Goal: Obtain resource: Obtain resource

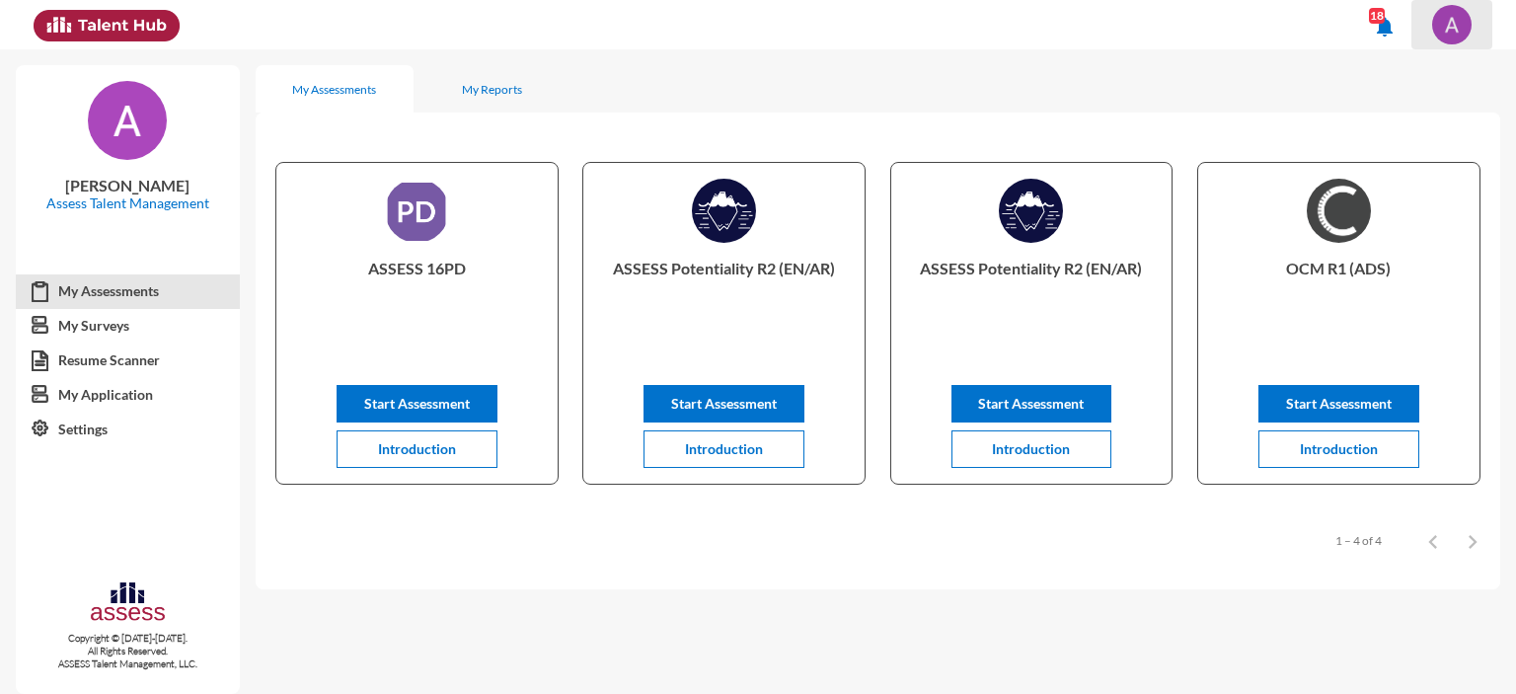
click at [1454, 33] on img at bounding box center [1451, 24] width 39 height 39
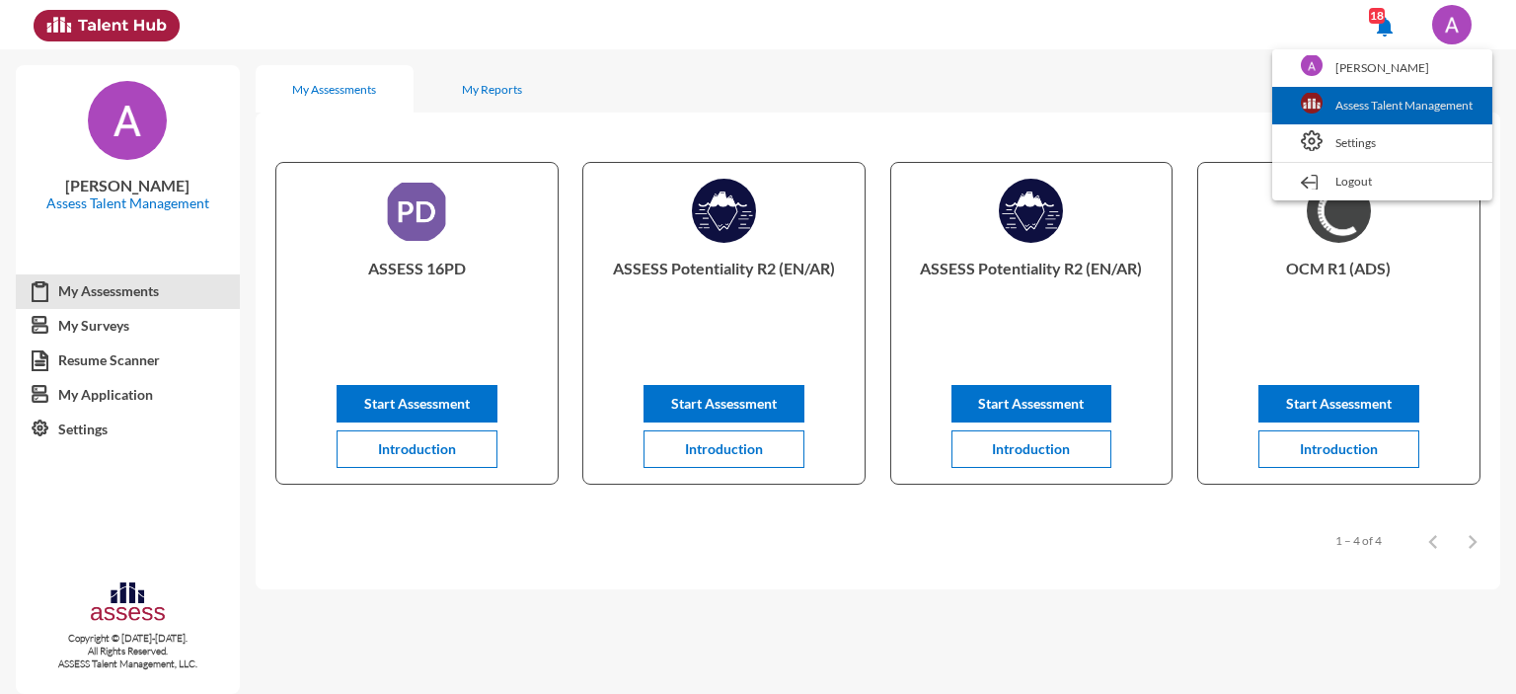
click at [1398, 105] on link "Assess Talent Management" at bounding box center [1382, 106] width 200 height 38
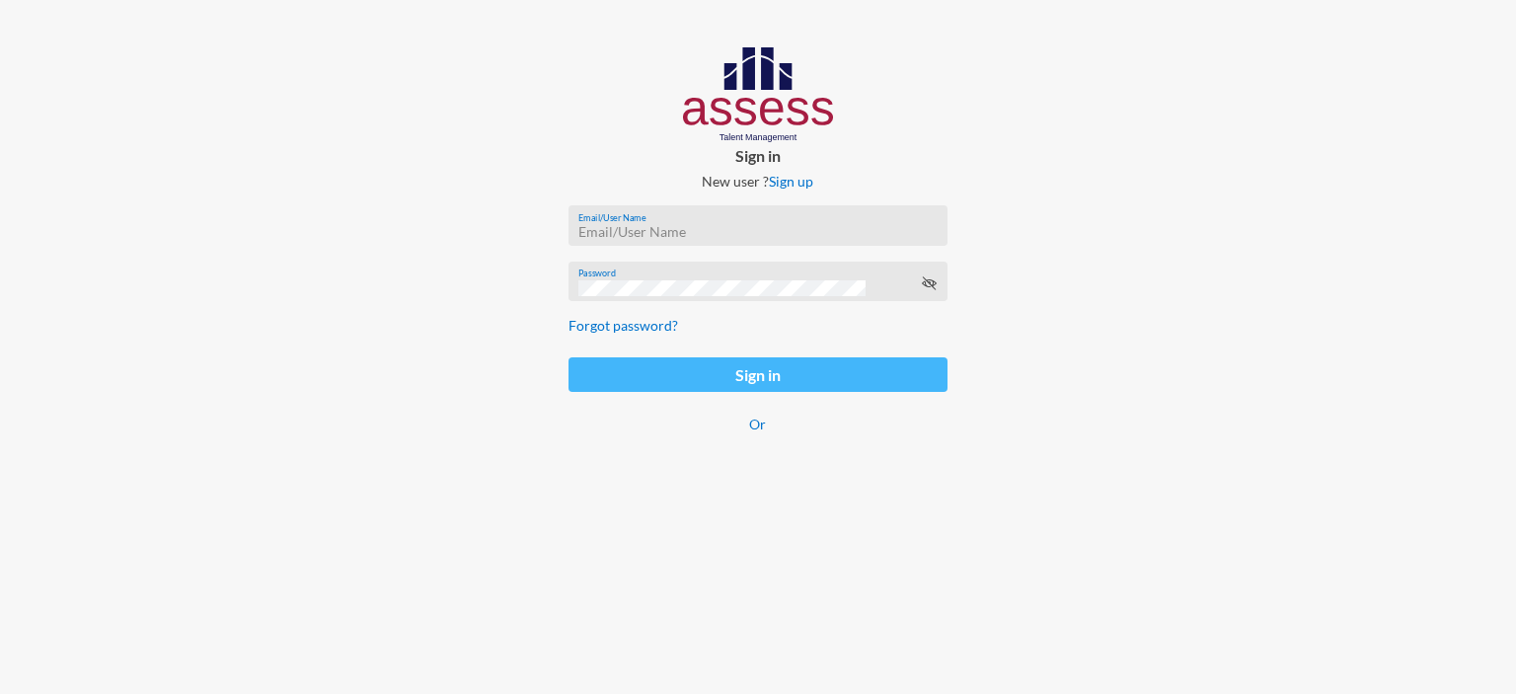
type input "afnan.aboelwafa@assesstm.com"
click at [762, 366] on button "Sign in" at bounding box center [758, 374] width 379 height 35
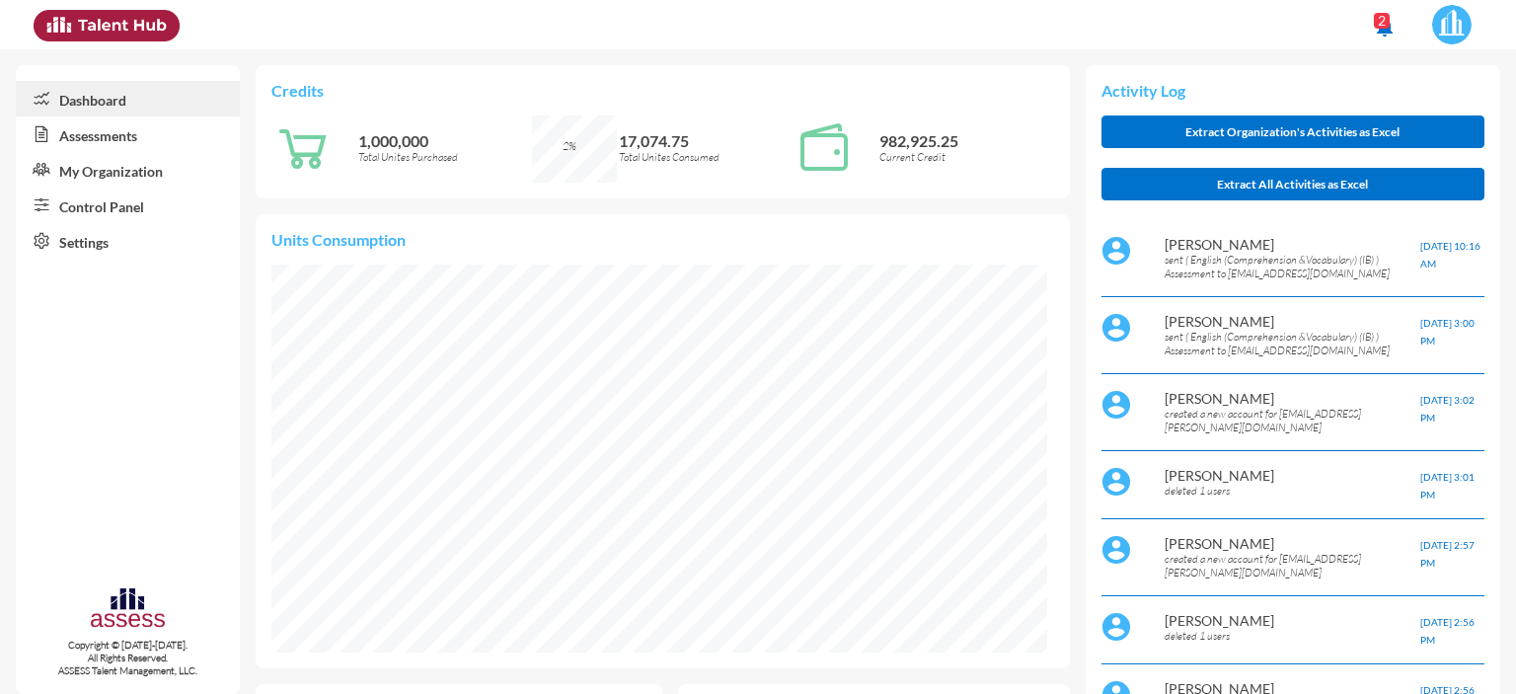
scroll to position [178, 355]
click at [115, 210] on link "Control Panel" at bounding box center [128, 206] width 224 height 36
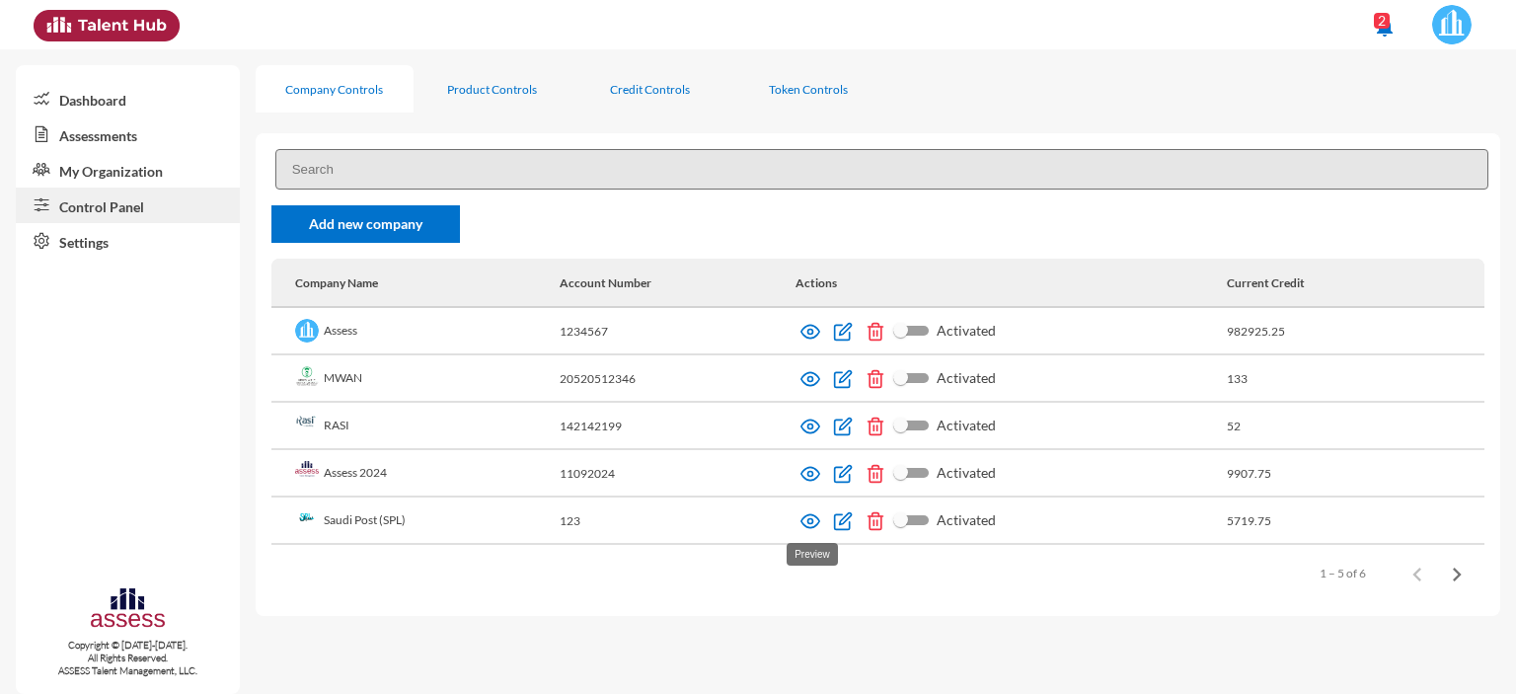
click at [809, 519] on img at bounding box center [810, 521] width 20 height 20
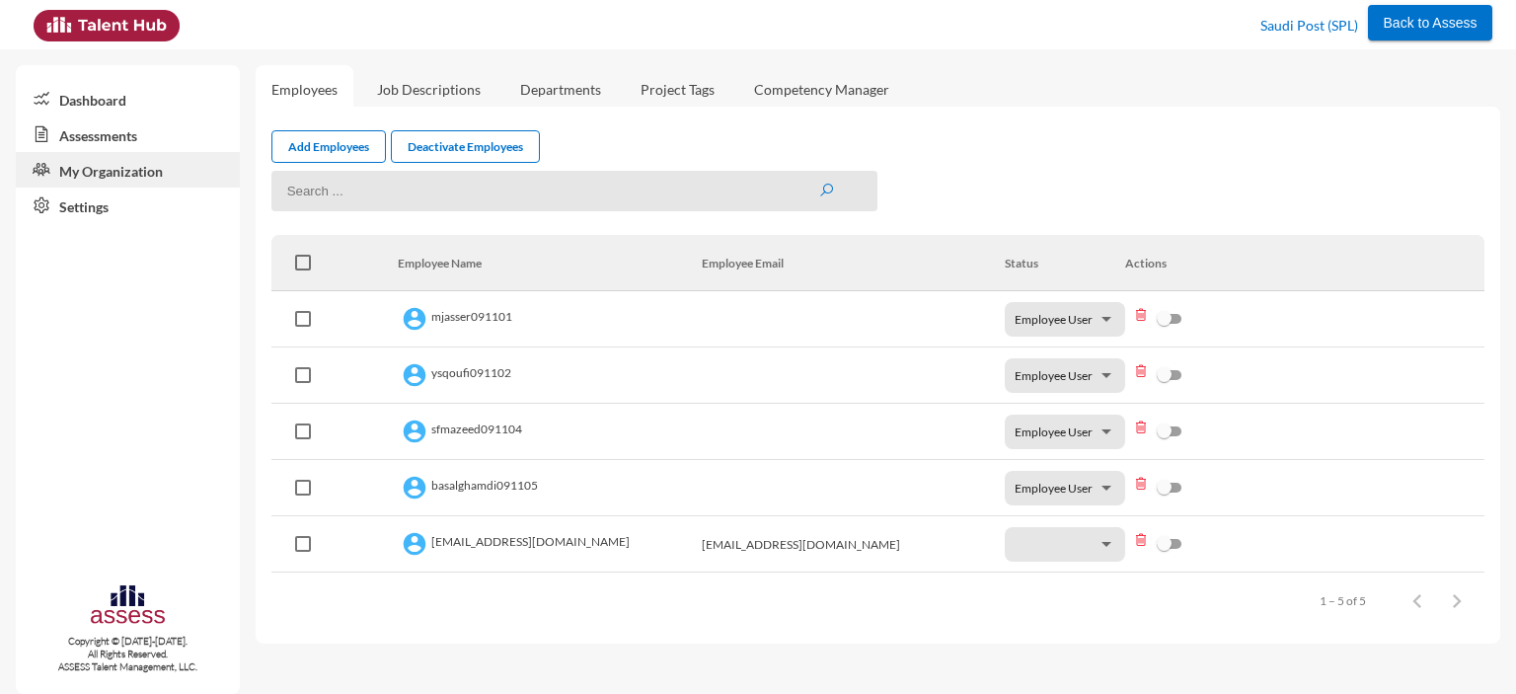
click at [95, 139] on link "Assessments" at bounding box center [128, 134] width 224 height 36
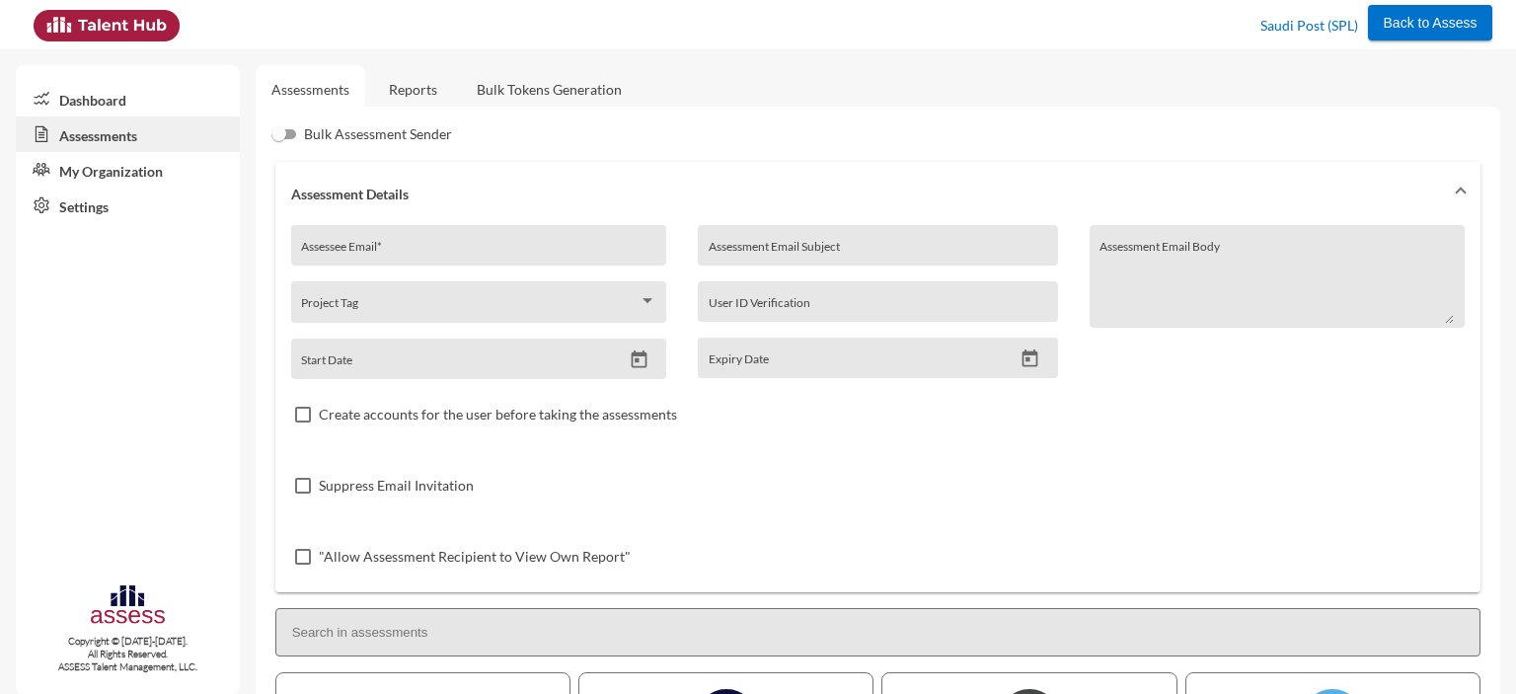
click at [409, 94] on link "Reports" at bounding box center [413, 89] width 80 height 48
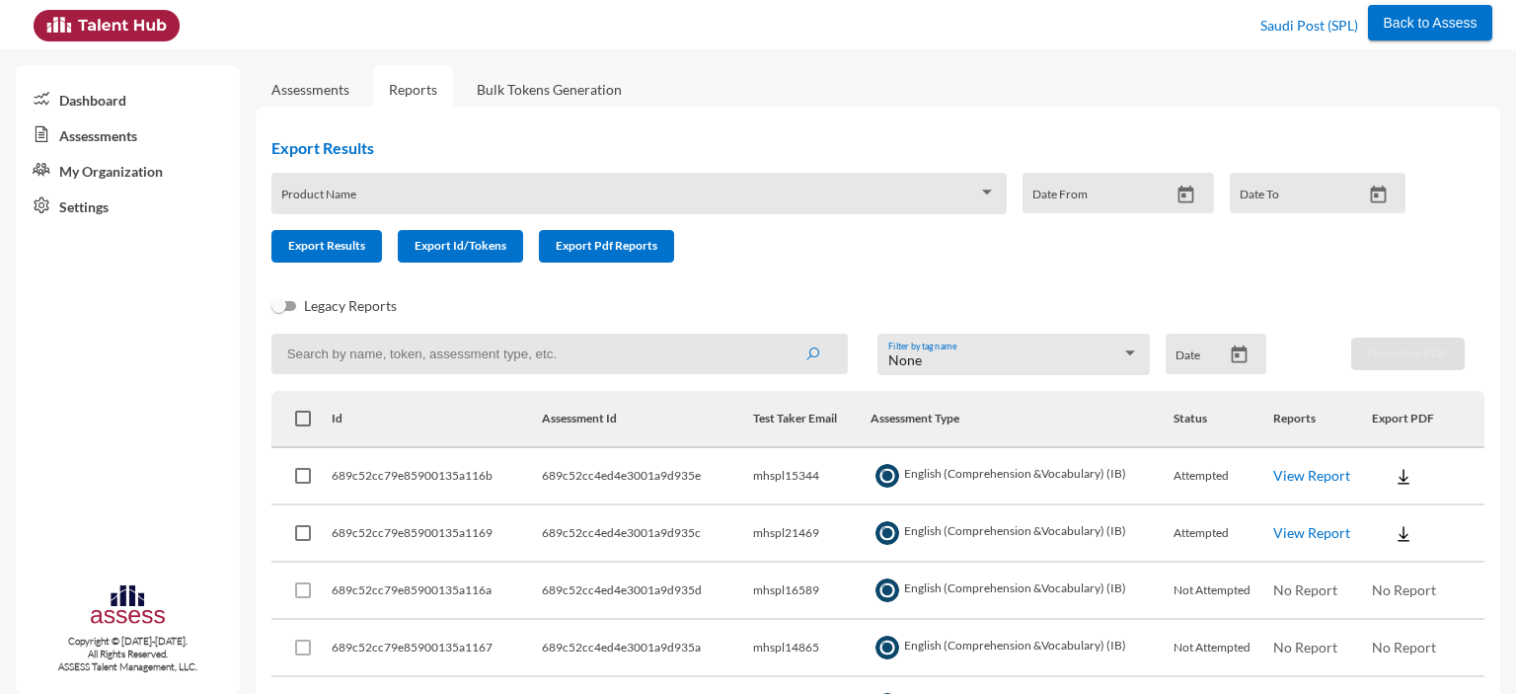
click at [468, 198] on span at bounding box center [629, 200] width 697 height 16
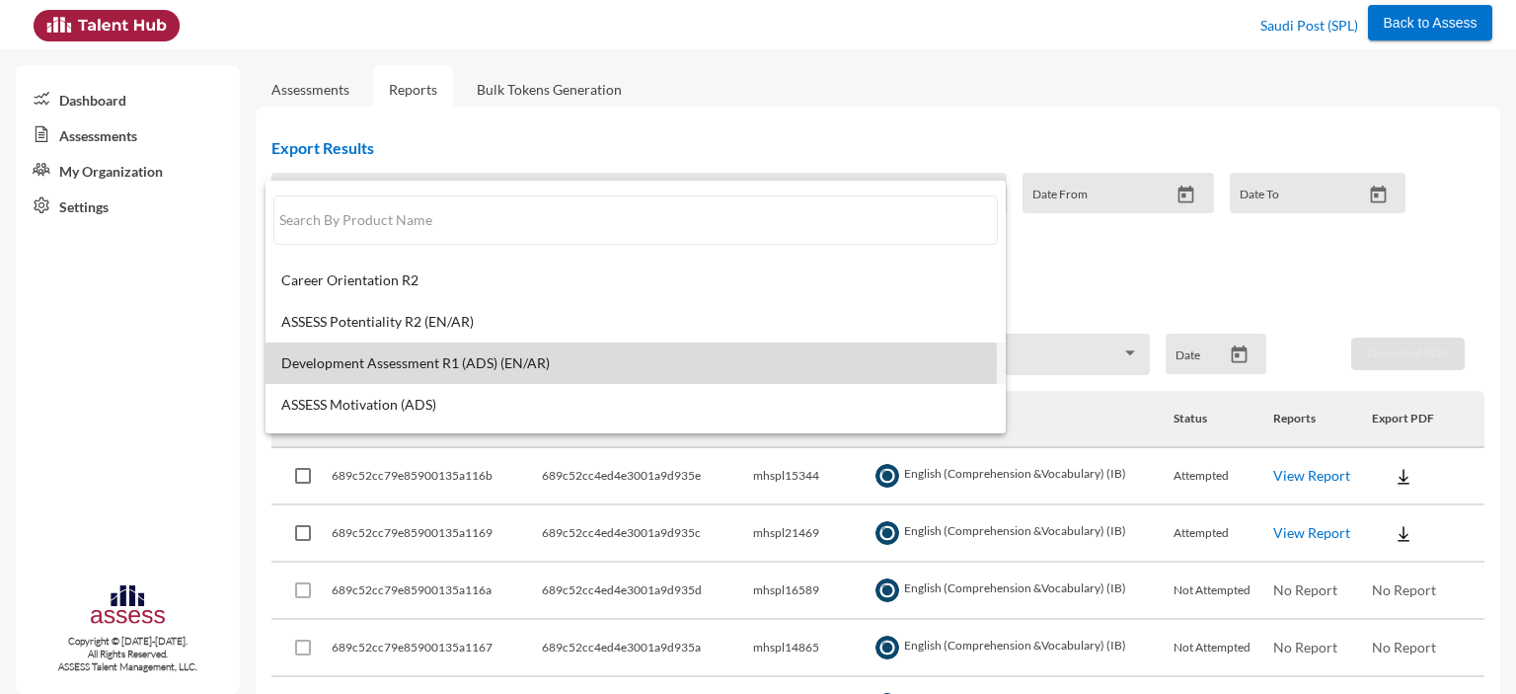
click at [442, 361] on span "Development Assessment R1 (ADS) (EN/AR)" at bounding box center [635, 363] width 709 height 16
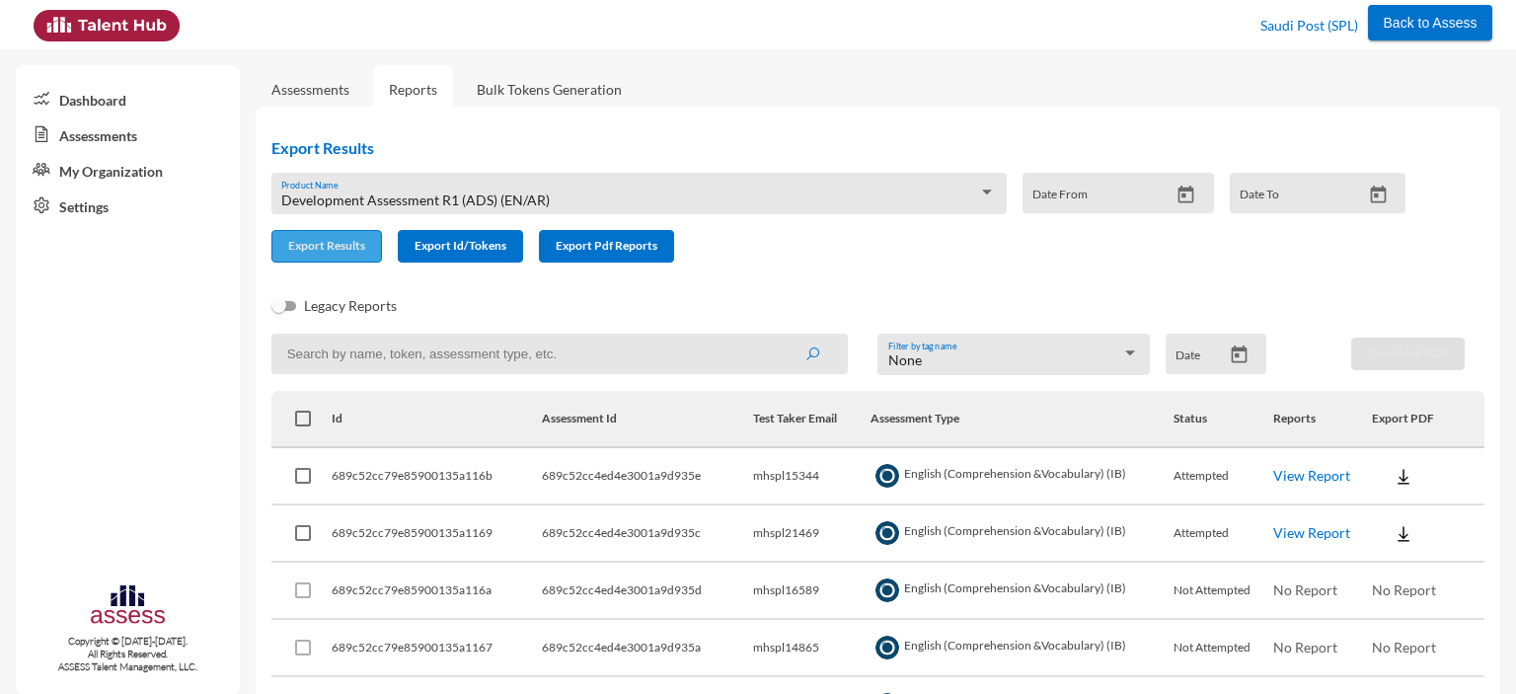
click at [339, 252] on span "Export Results" at bounding box center [326, 245] width 77 height 15
click at [565, 195] on div "Development Assessment R1 (ADS) (EN/AR)" at bounding box center [629, 200] width 697 height 16
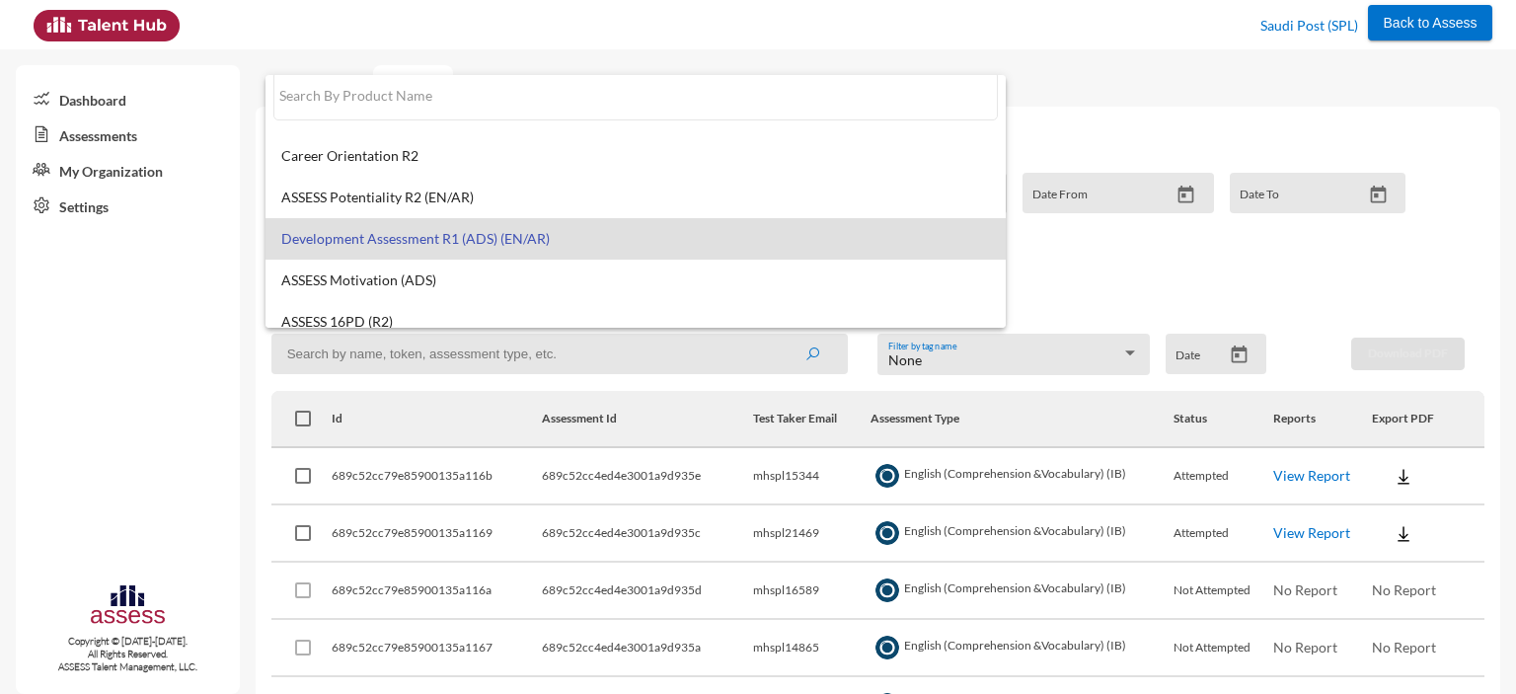
scroll to position [15, 0]
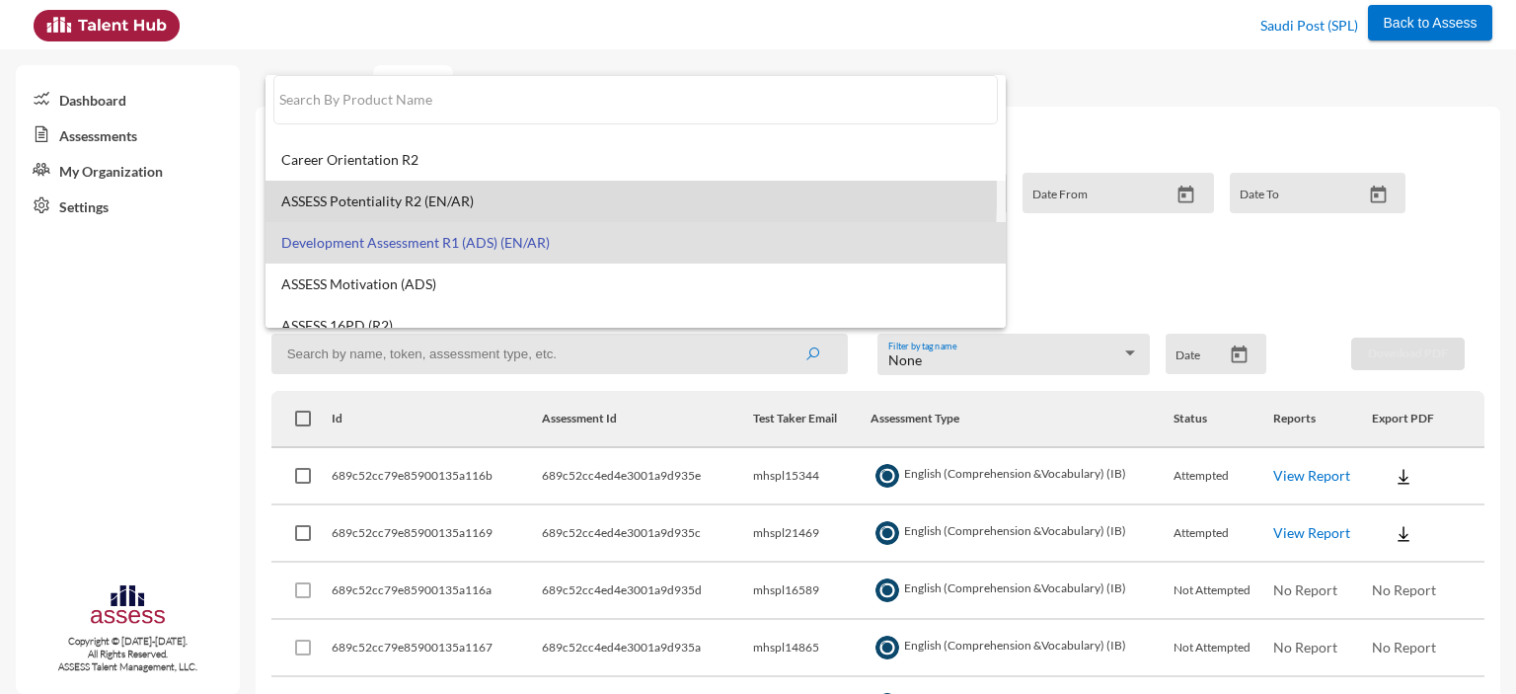
click at [382, 194] on span "ASSESS Potentiality R2 (EN/AR)" at bounding box center [635, 201] width 709 height 16
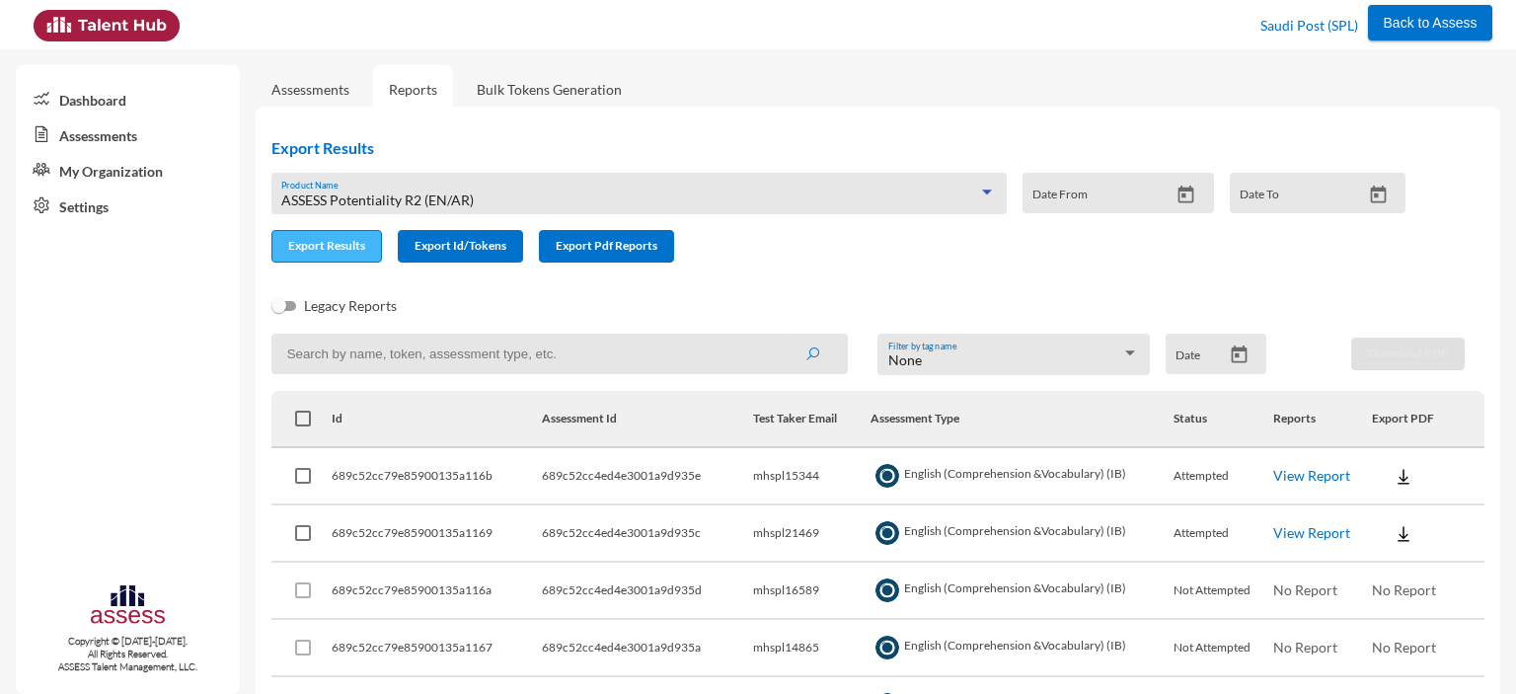
click at [326, 251] on span "Export Results" at bounding box center [326, 245] width 77 height 15
click at [456, 203] on span "ASSESS Potentiality R2 (EN/AR)" at bounding box center [377, 199] width 192 height 17
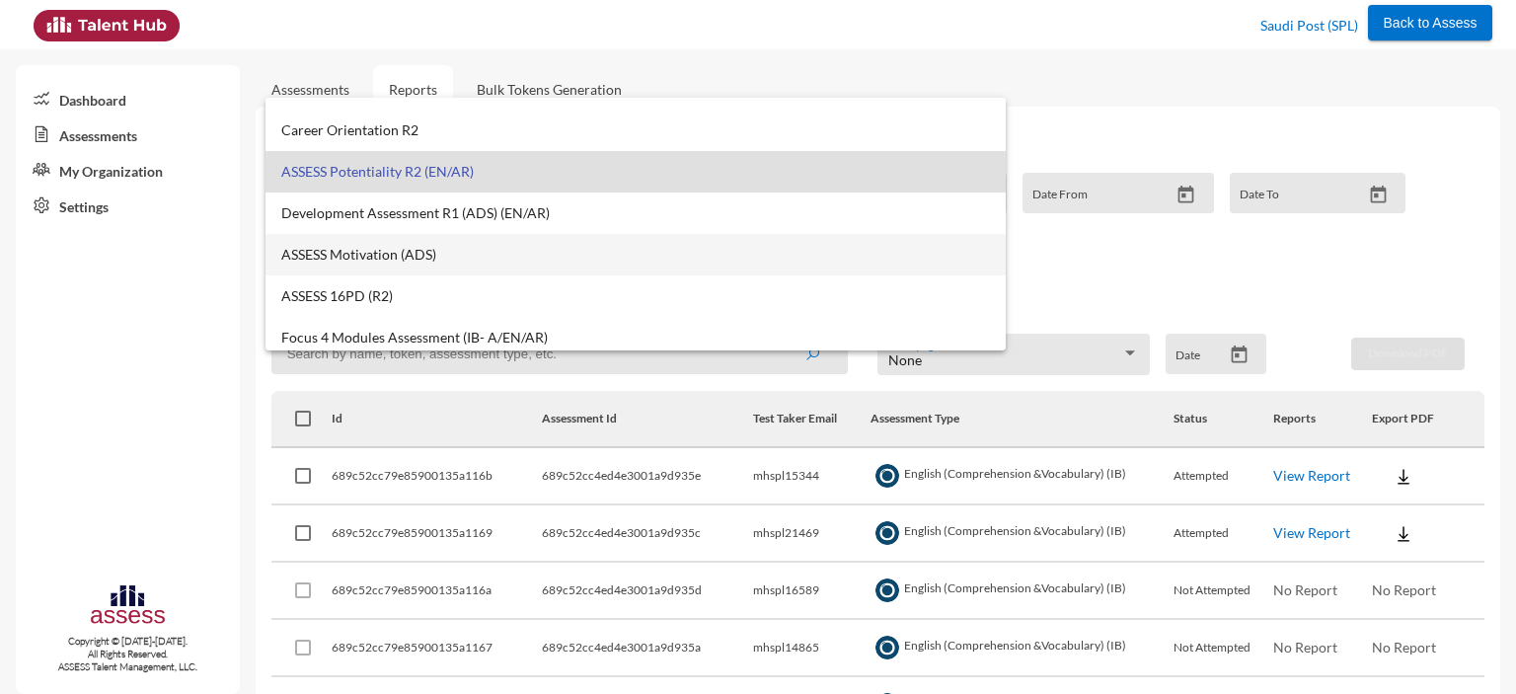
scroll to position [69, 0]
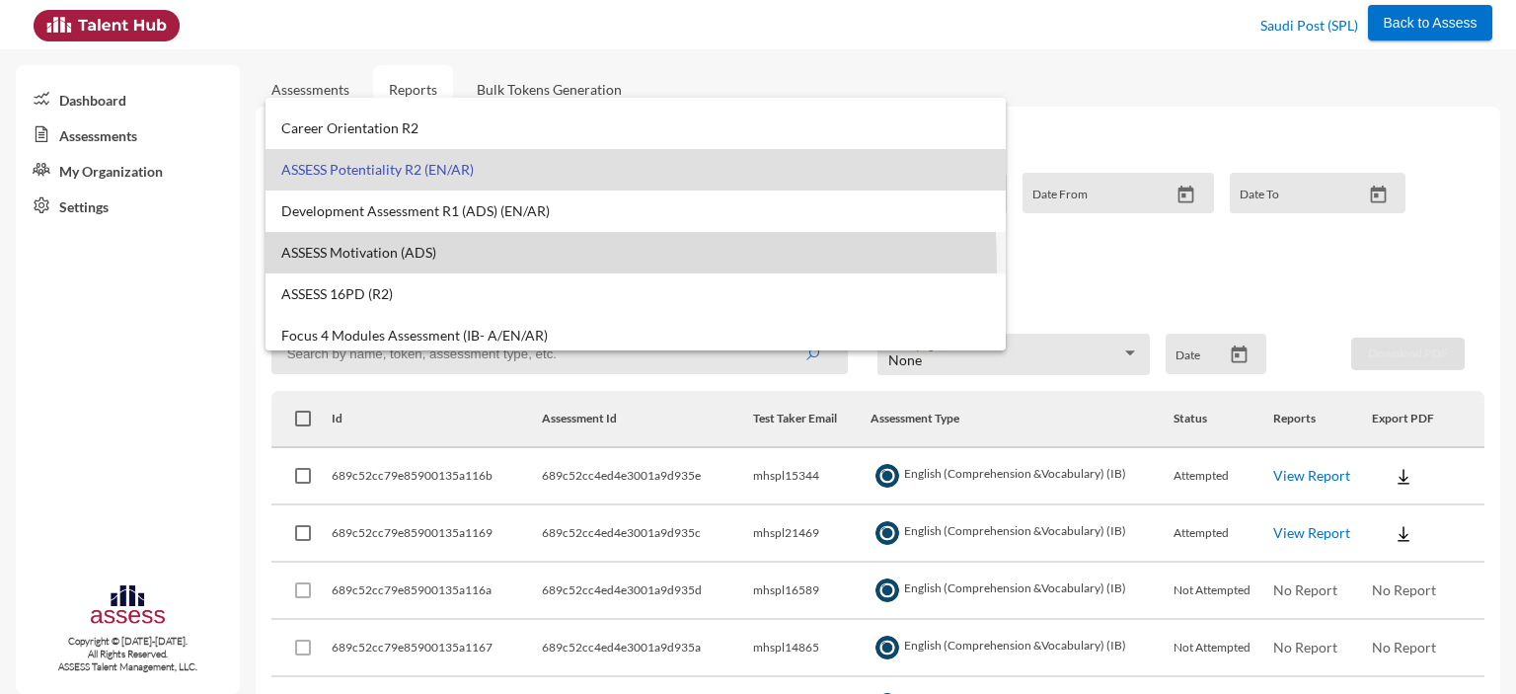
click at [395, 267] on mat-option "ASSESS Motivation (ADS)" at bounding box center [636, 252] width 740 height 41
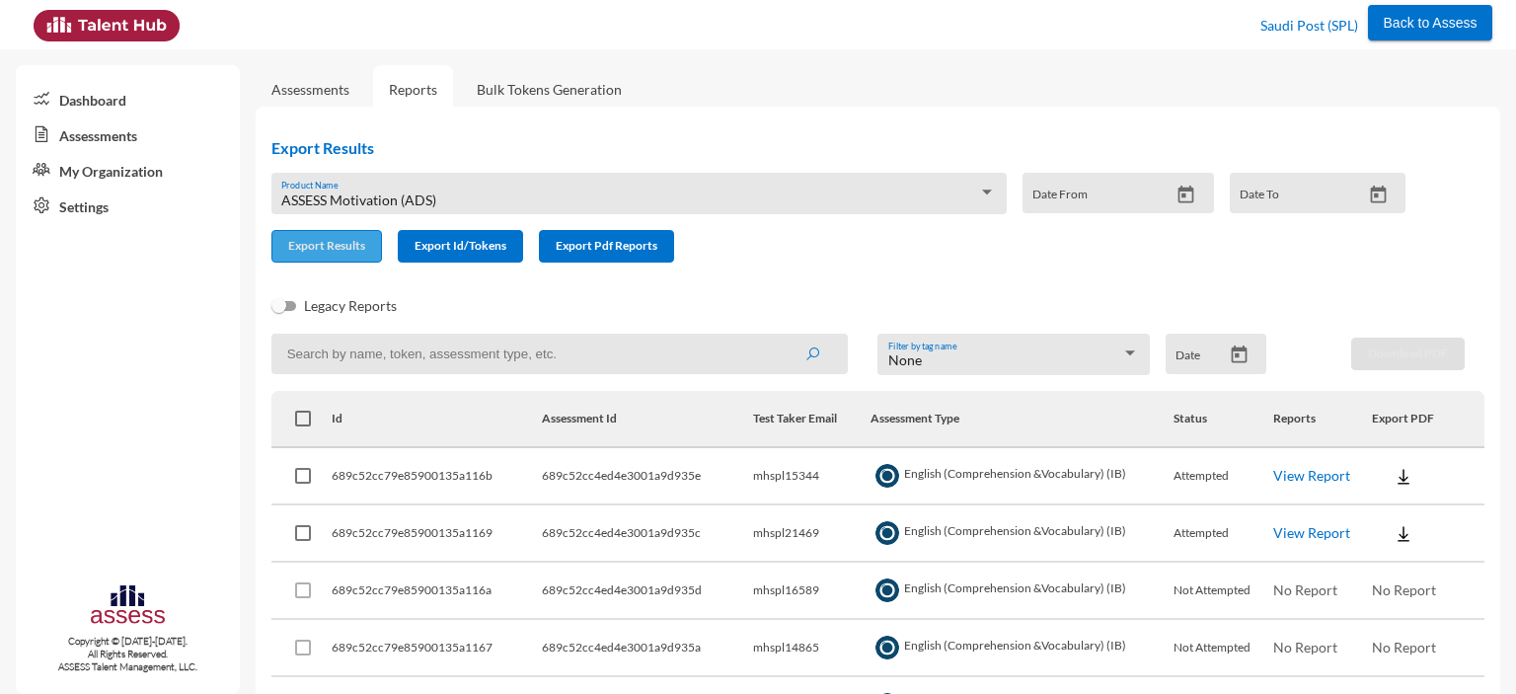
click at [341, 256] on button "Export Results" at bounding box center [326, 246] width 111 height 33
click at [565, 200] on div "ASSESS Motivation (ADS)" at bounding box center [629, 200] width 697 height 16
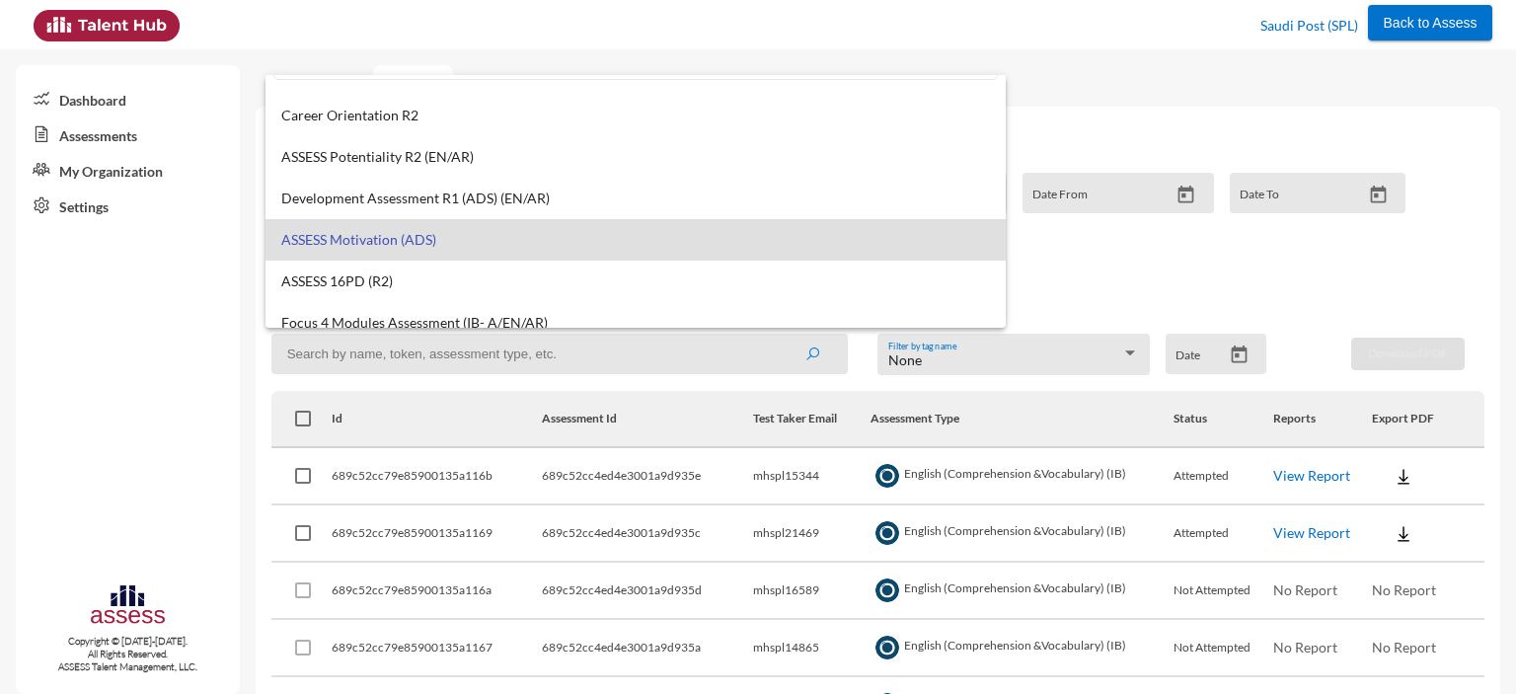
scroll to position [15, 0]
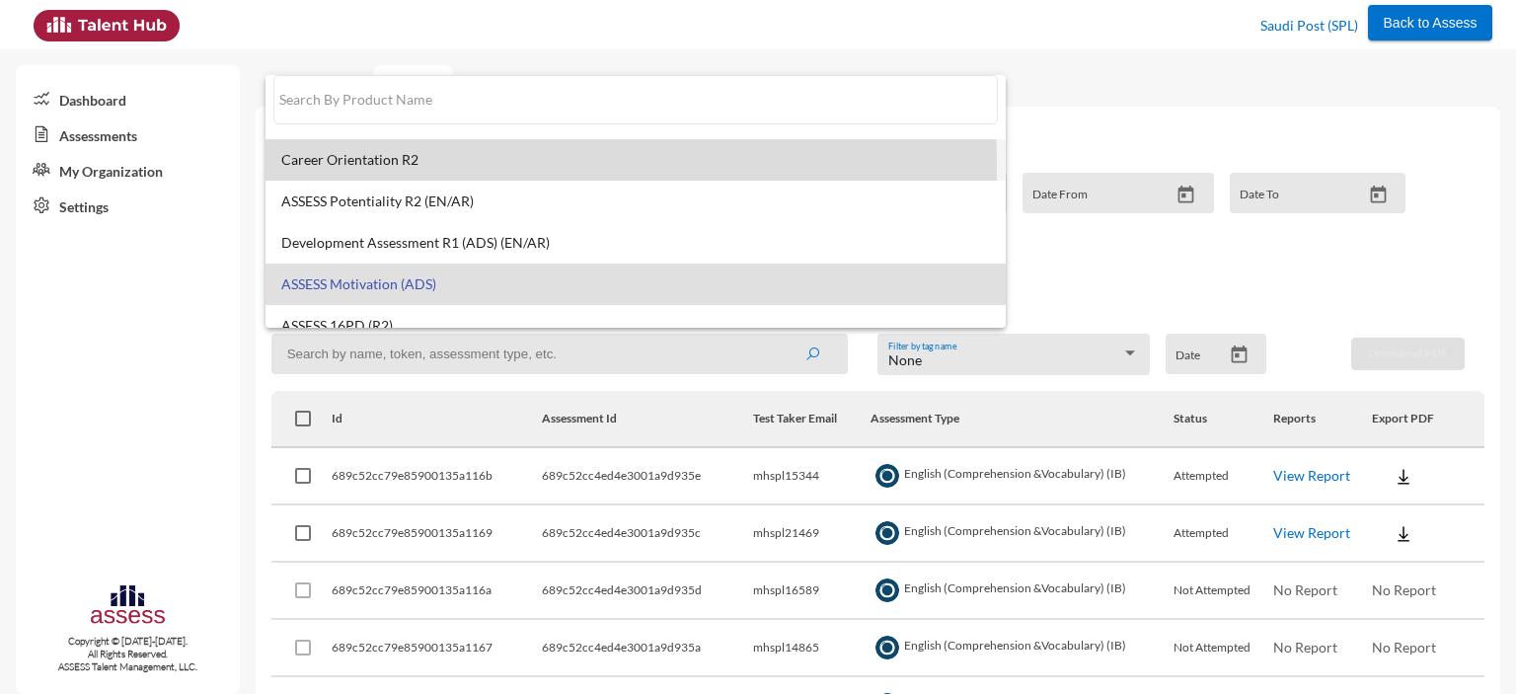
click at [464, 166] on span "Career Orientation R2" at bounding box center [635, 160] width 709 height 16
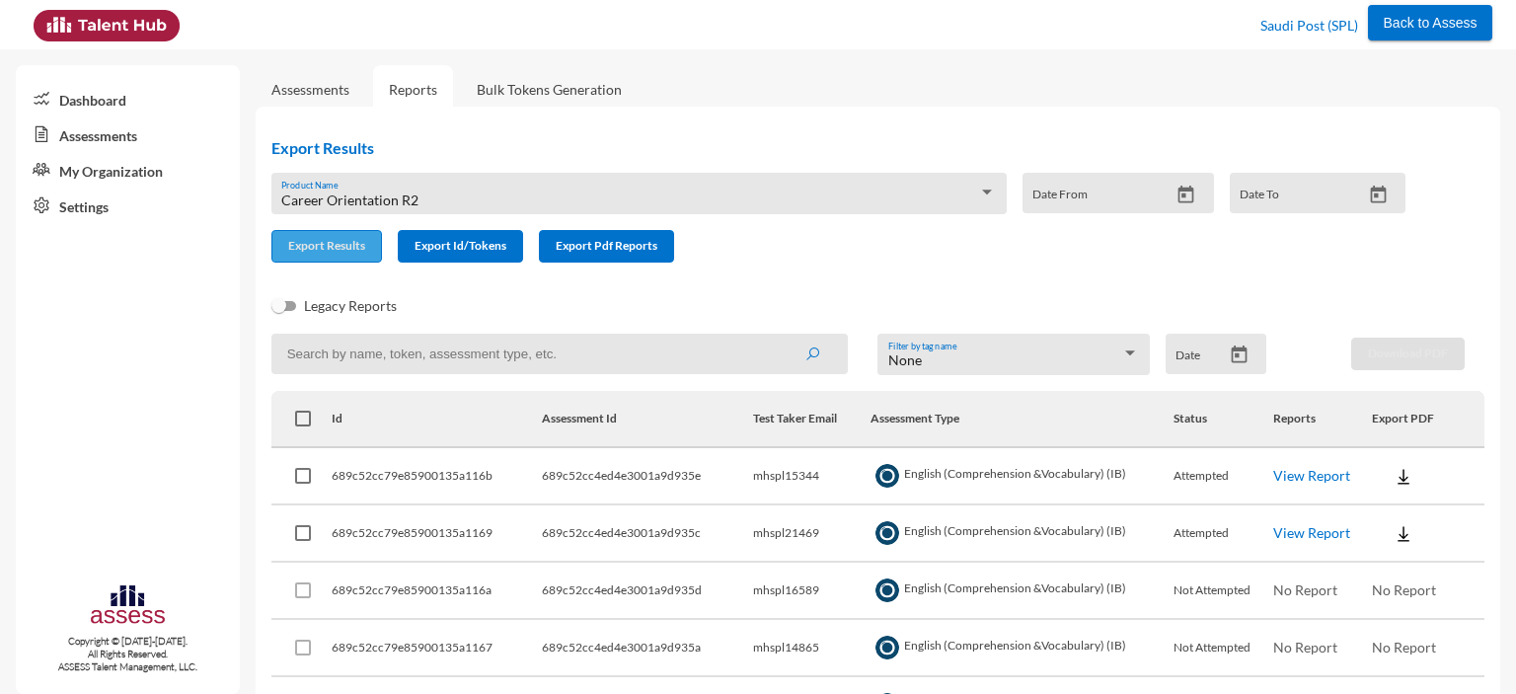
click at [326, 247] on span "Export Results" at bounding box center [326, 245] width 77 height 15
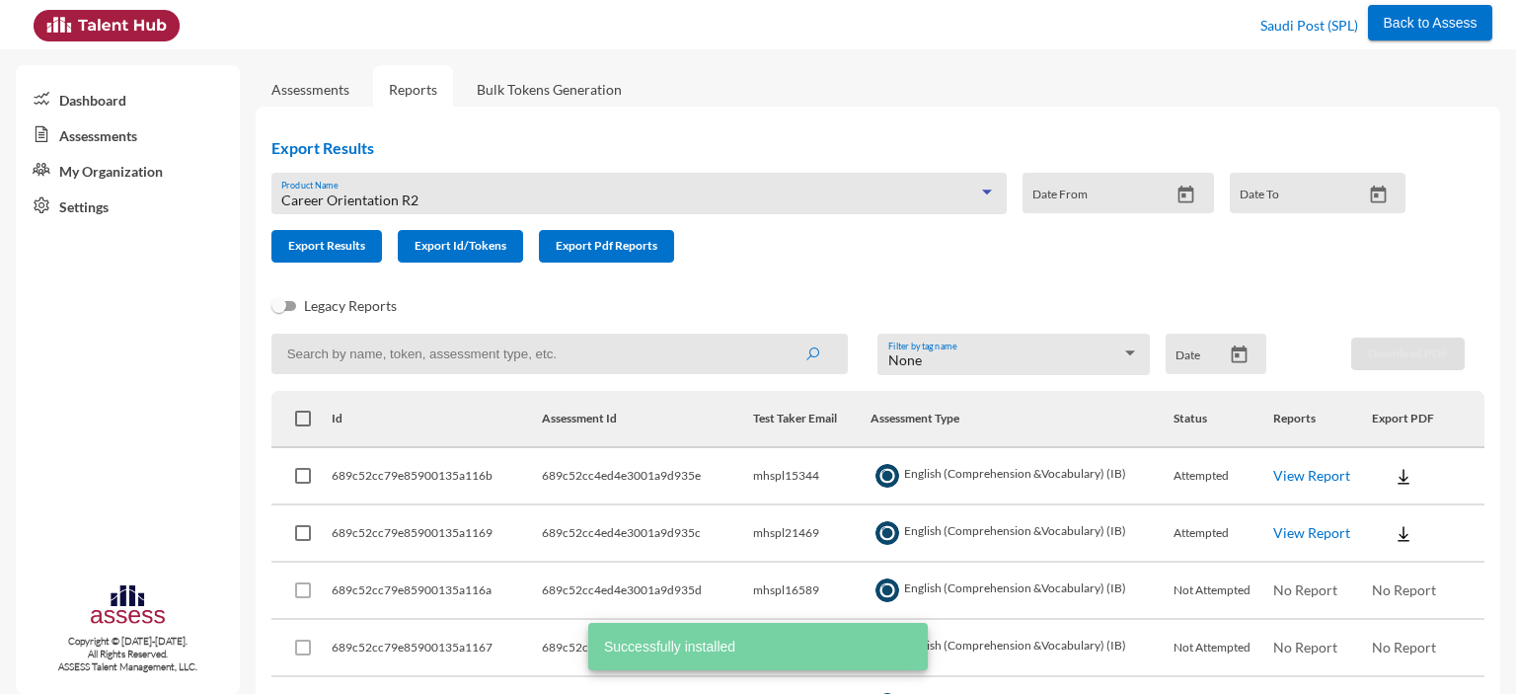
click at [516, 198] on div "Career Orientation R2" at bounding box center [629, 200] width 697 height 16
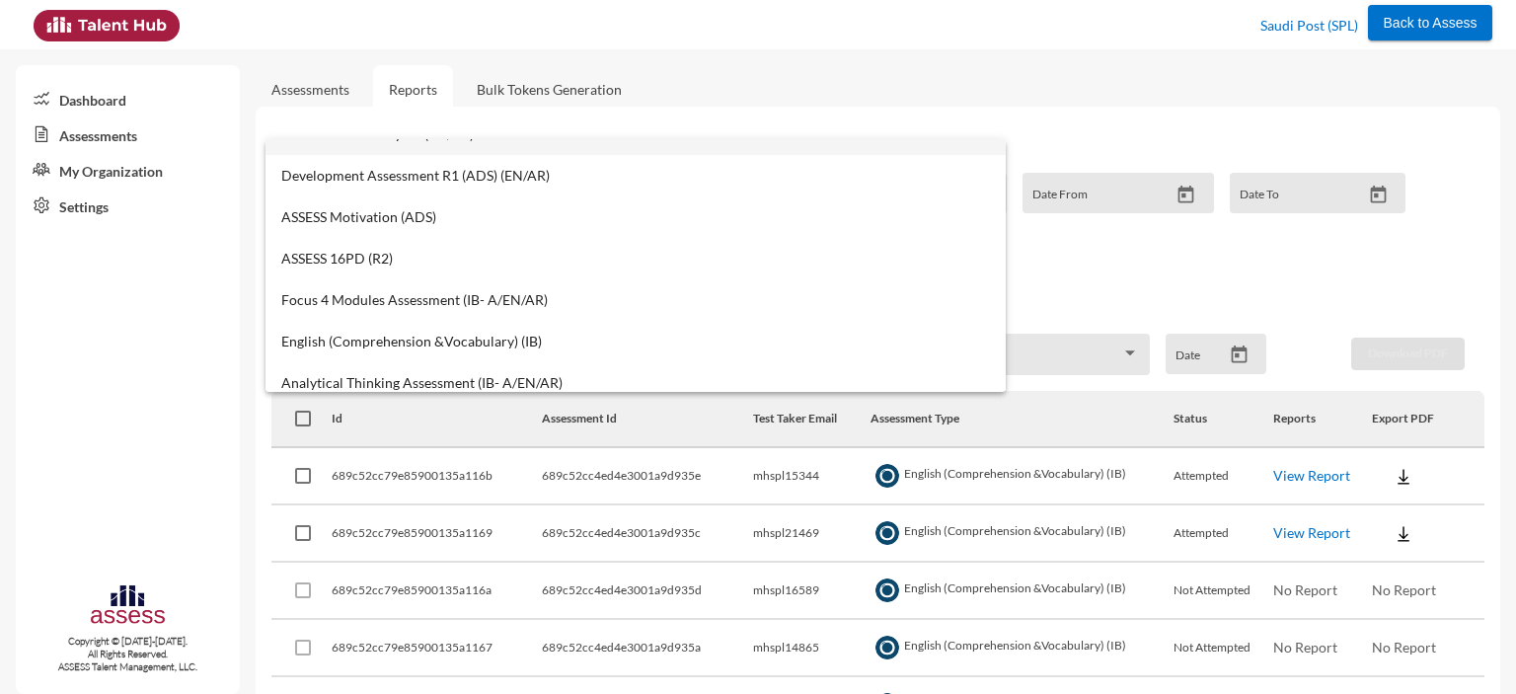
scroll to position [158, 0]
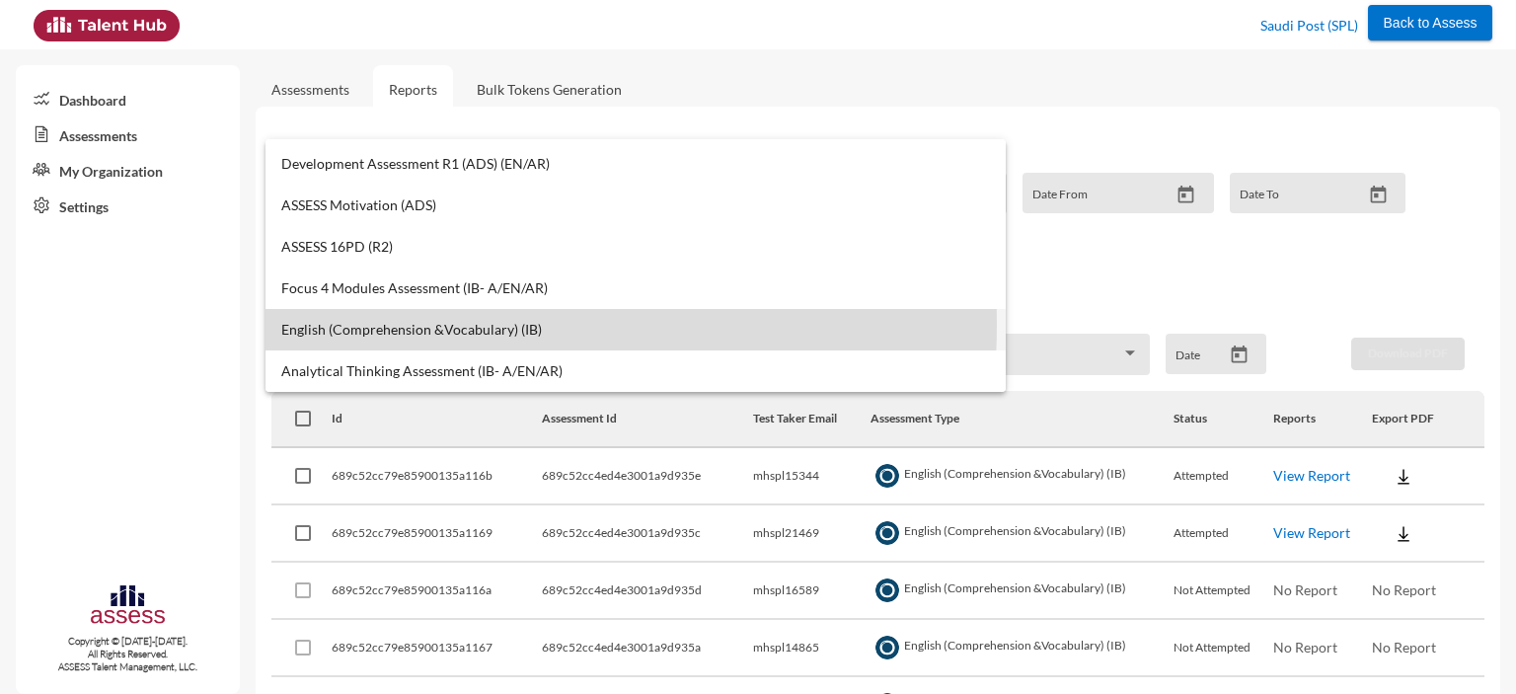
click at [438, 325] on span "English (Comprehension &Vocabulary) (IB)" at bounding box center [635, 330] width 709 height 16
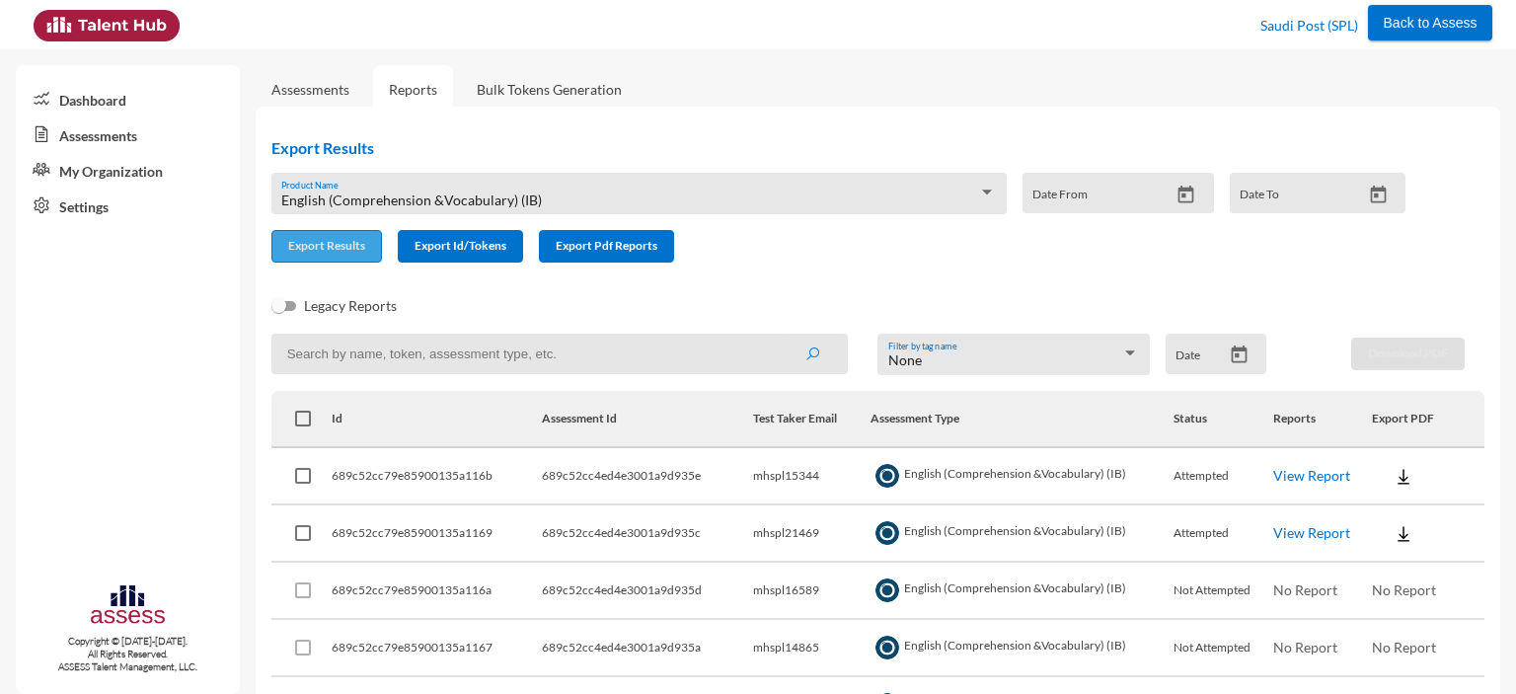
click at [328, 253] on span "Export Results" at bounding box center [326, 245] width 77 height 15
click at [651, 190] on div "English (Comprehension &Vocabulary) (IB) Product Name" at bounding box center [638, 199] width 715 height 31
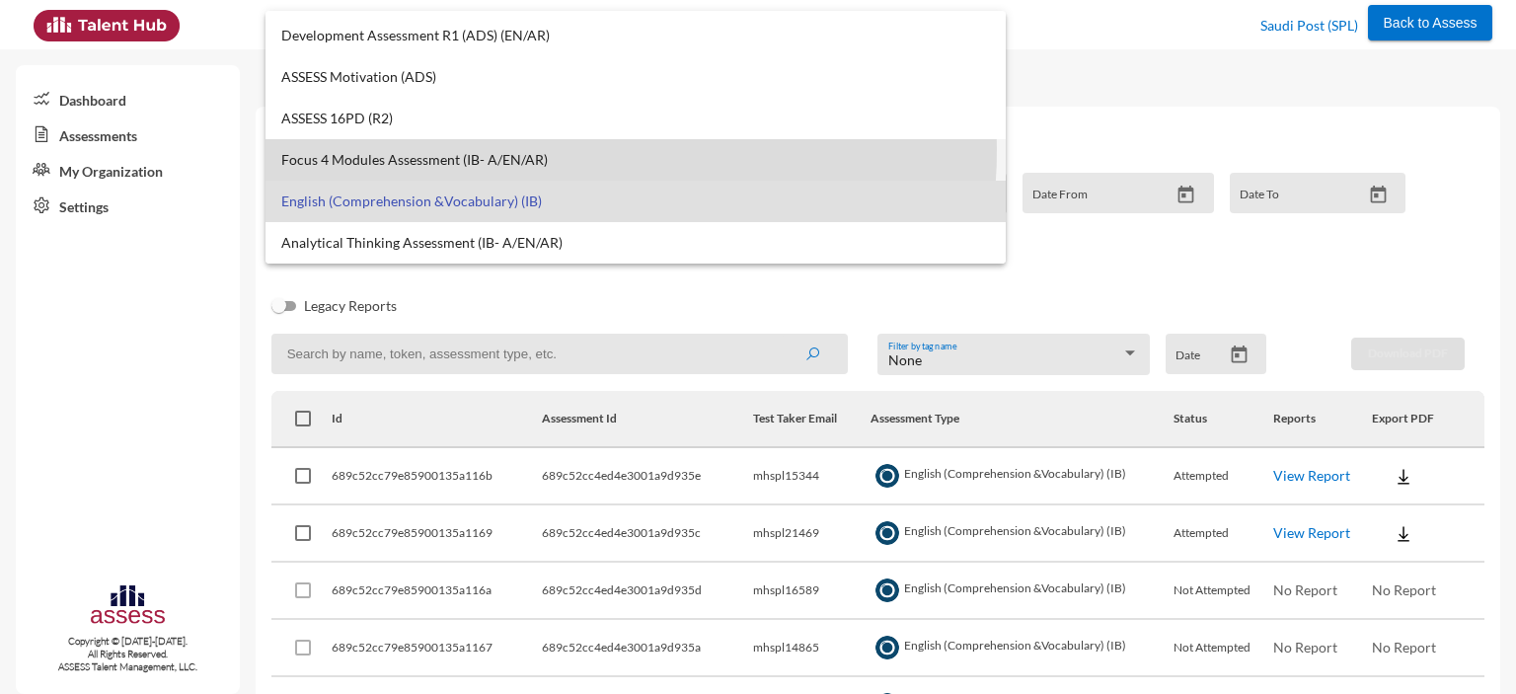
click at [546, 150] on mat-option "Focus 4 Modules Assessment (IB- A/EN/AR)" at bounding box center [636, 159] width 740 height 41
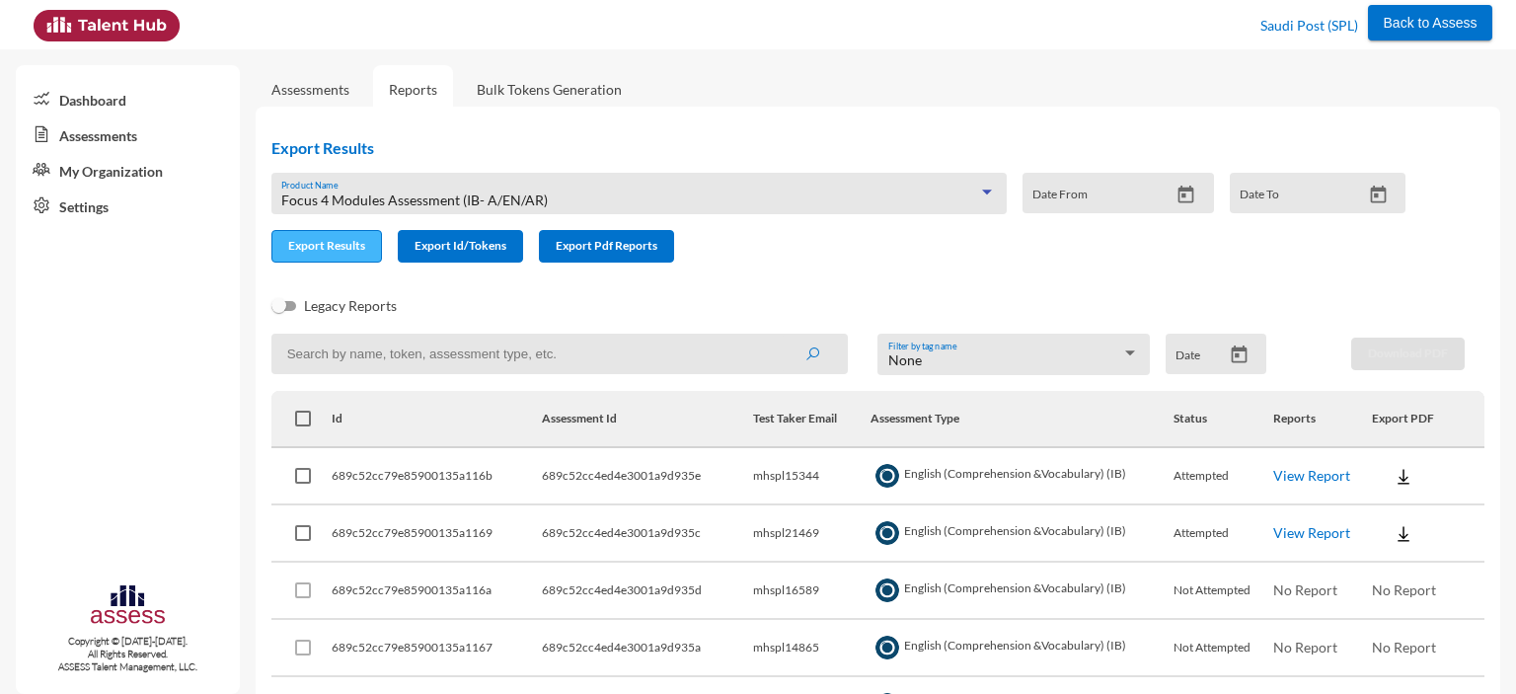
click at [329, 244] on span "Export Results" at bounding box center [326, 245] width 77 height 15
